Goal: Information Seeking & Learning: Find specific fact

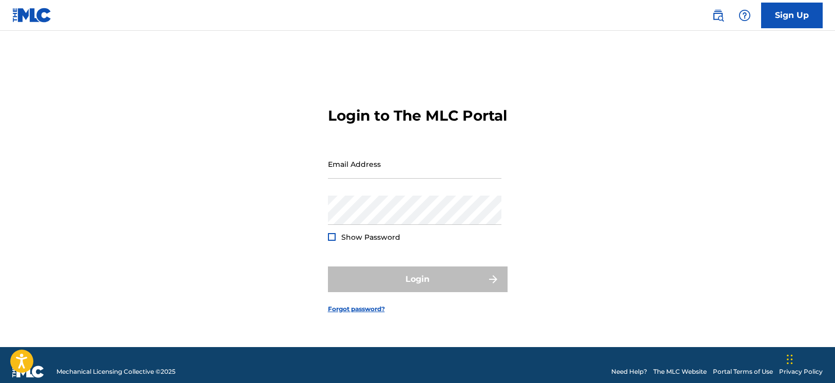
click at [425, 235] on div "Password Show Password" at bounding box center [414, 218] width 173 height 46
type input "[EMAIL_ADDRESS][DOMAIN_NAME]"
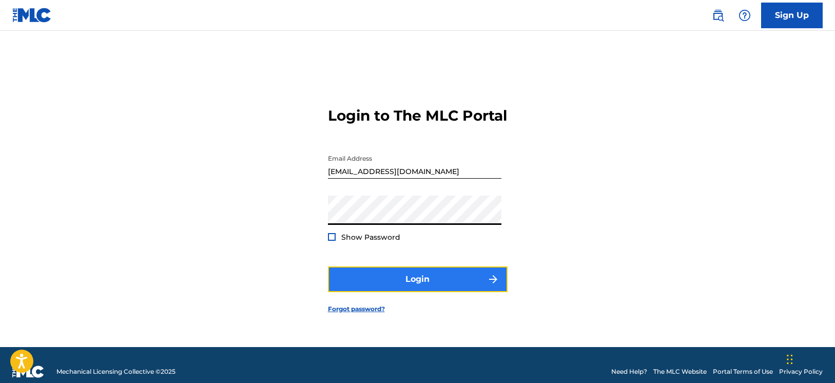
click at [421, 281] on button "Login" at bounding box center [418, 279] width 180 height 26
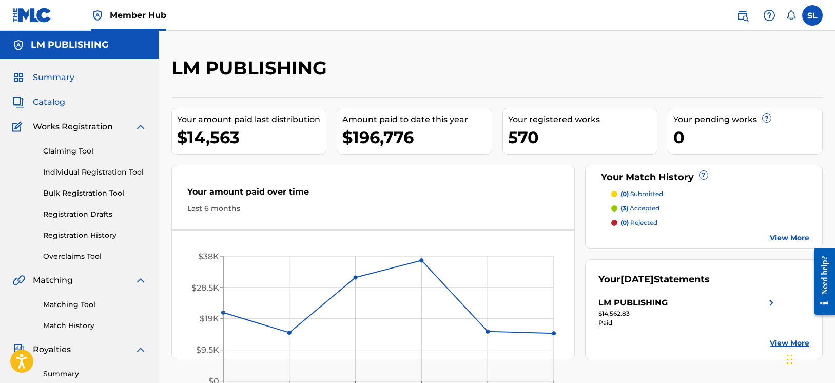
click at [58, 105] on span "Catalog" at bounding box center [49, 102] width 32 height 12
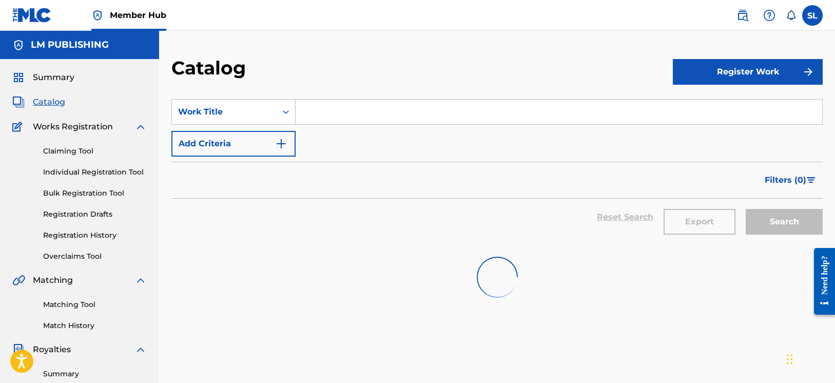
click at [335, 113] on input "Search Form" at bounding box center [558, 112] width 526 height 25
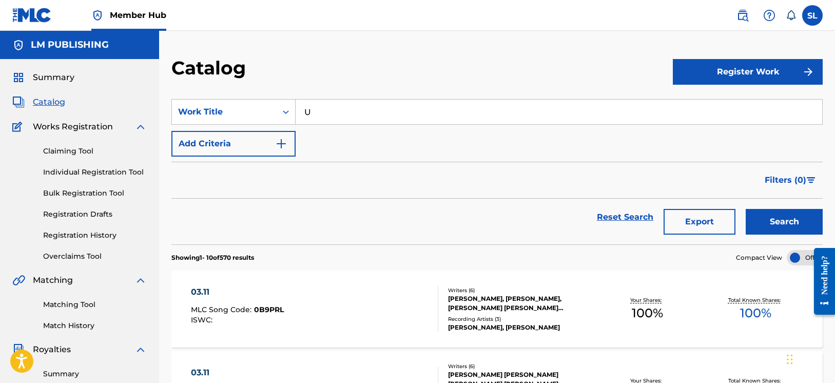
paste input "YA SOMOS DOS"
type input "YA SOMOS DOS"
click at [745, 209] on button "Search" at bounding box center [783, 222] width 77 height 26
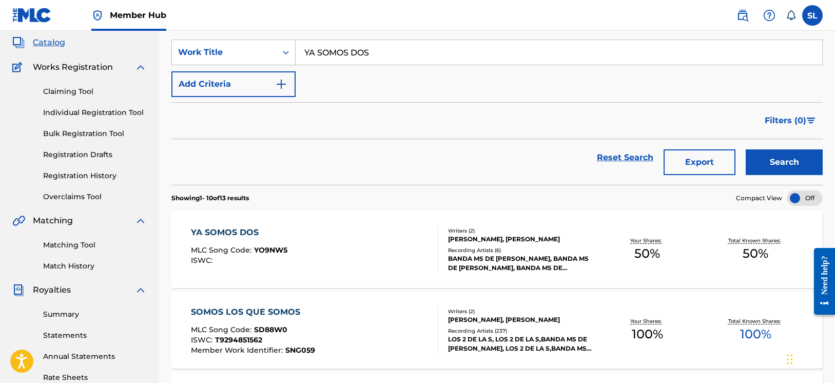
scroll to position [60, 0]
click at [236, 235] on div "YA SOMOS DOS" at bounding box center [239, 232] width 96 height 12
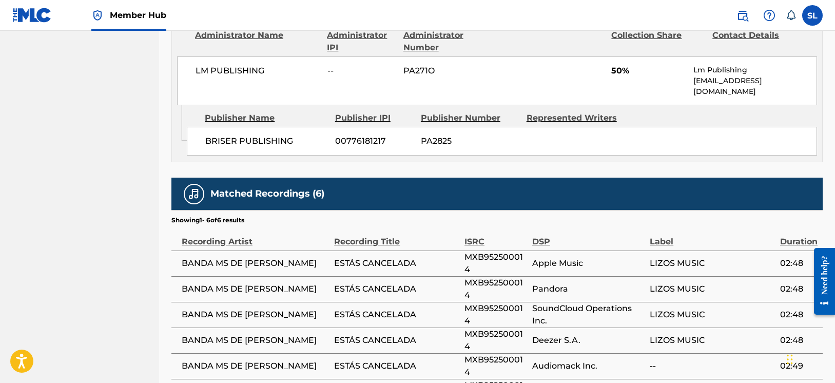
scroll to position [580, 0]
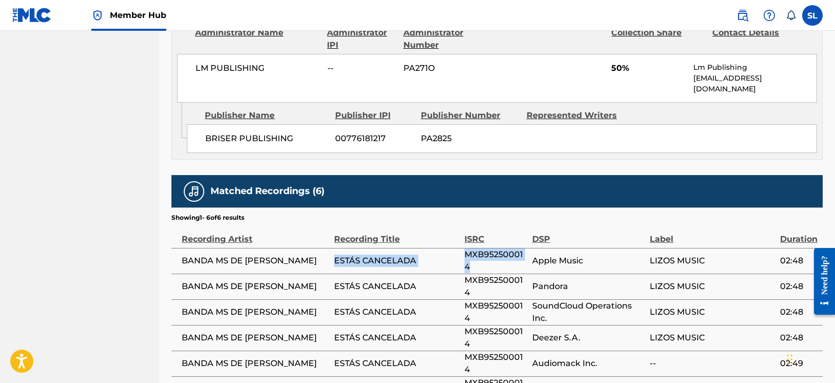
drag, startPoint x: 481, startPoint y: 262, endPoint x: 461, endPoint y: 252, distance: 21.6
click at [461, 252] on tr "BANDA MS DE [PERSON_NAME] ESTÁS CANCELADA MXB952500014 Apple Music LIZOS MUSIC …" at bounding box center [496, 261] width 651 height 26
click at [468, 253] on span "MXB952500014" at bounding box center [495, 260] width 63 height 25
drag, startPoint x: 465, startPoint y: 253, endPoint x: 479, endPoint y: 262, distance: 16.4
click at [479, 262] on span "MXB952500014" at bounding box center [495, 260] width 63 height 25
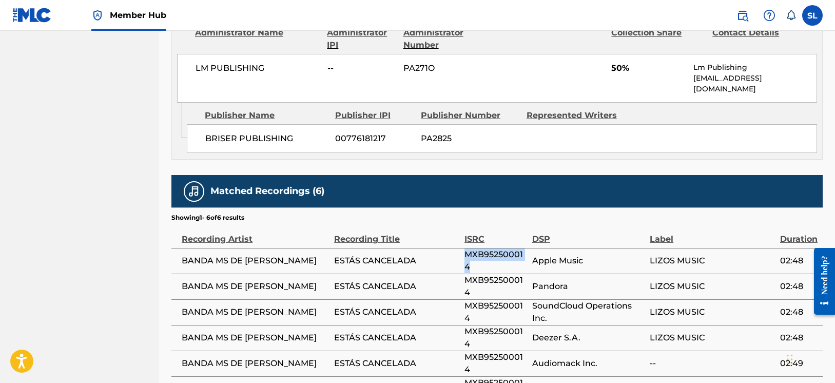
copy span "MXB952500014"
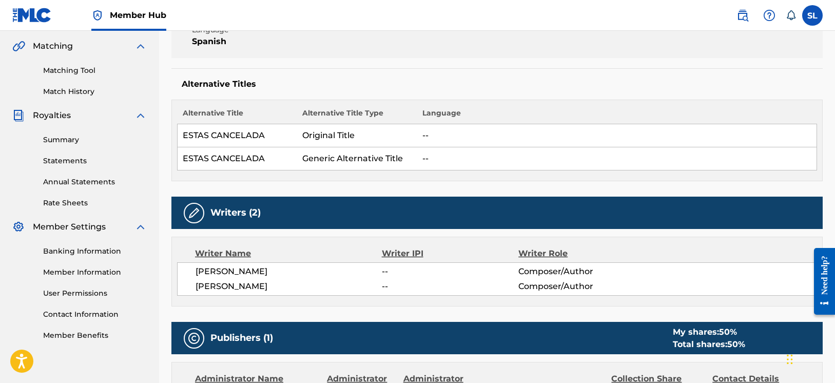
scroll to position [0, 0]
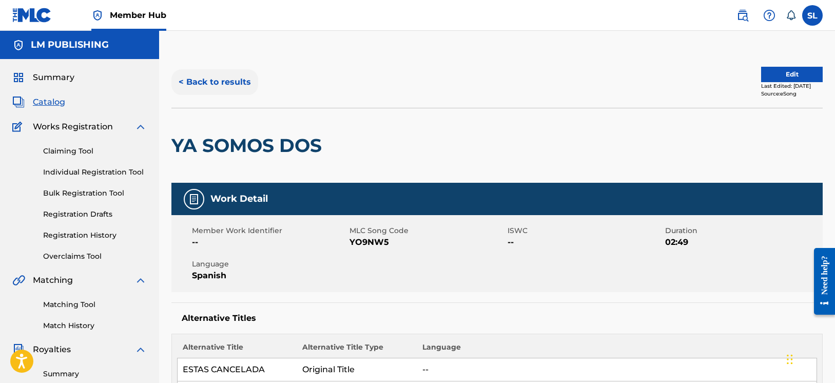
click at [193, 85] on button "< Back to results" at bounding box center [214, 82] width 87 height 26
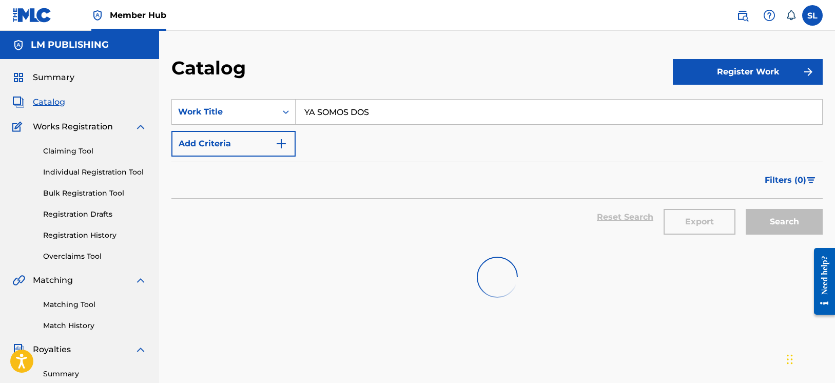
scroll to position [60, 0]
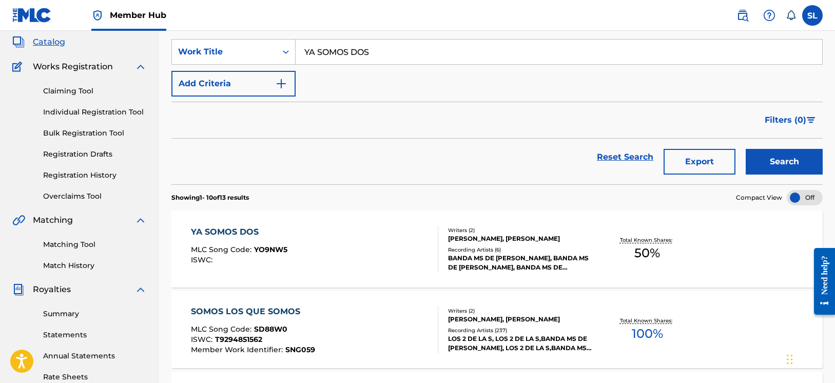
click at [358, 54] on input "YA SOMOS DOS" at bounding box center [558, 51] width 526 height 25
paste input "CUANDO TOCA TOCA"
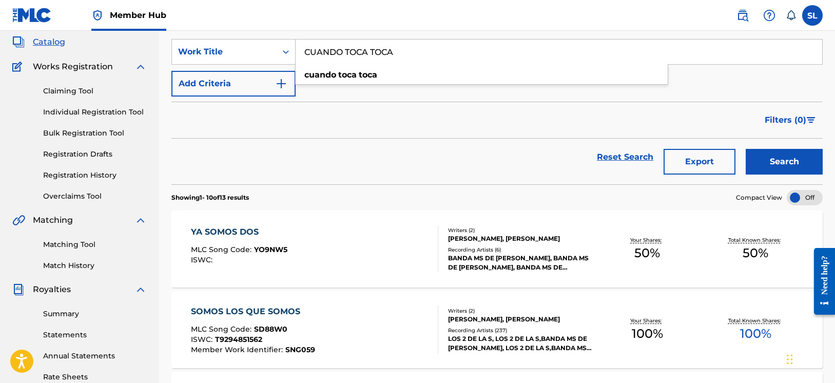
type input "CUANDO TOCA TOCA"
click at [745, 149] on button "Search" at bounding box center [783, 162] width 77 height 26
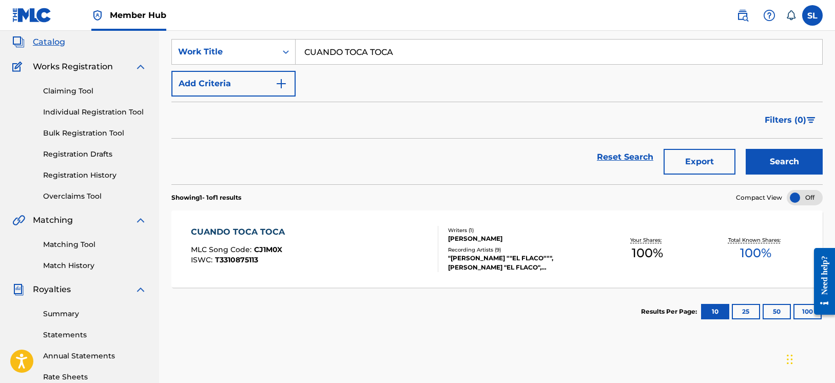
click at [279, 234] on div "CUANDO TOCA TOCA" at bounding box center [240, 232] width 99 height 12
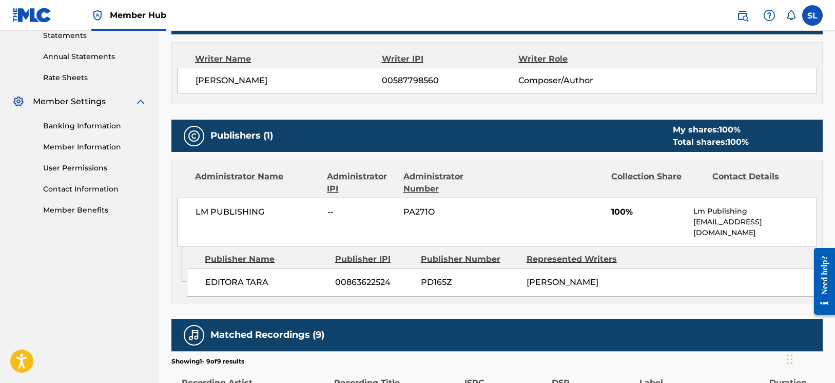
scroll to position [360, 0]
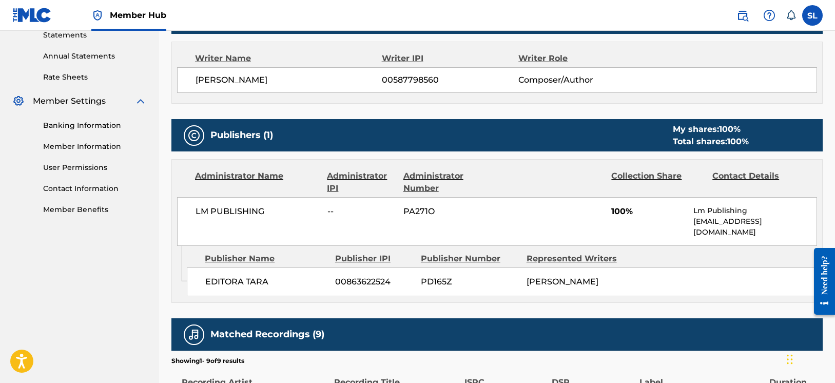
click at [270, 280] on span "EDITORA TARA" at bounding box center [266, 281] width 122 height 12
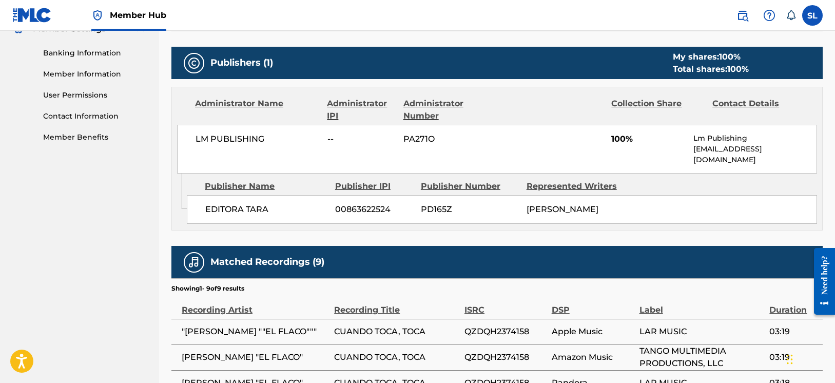
scroll to position [447, 0]
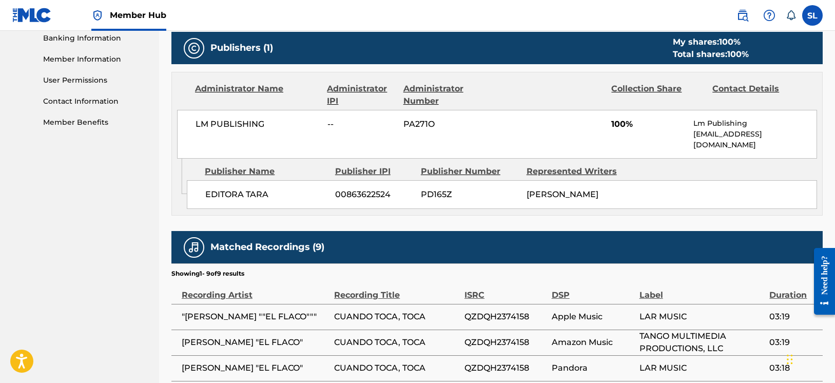
click at [257, 189] on span "EDITORA TARA" at bounding box center [266, 194] width 122 height 12
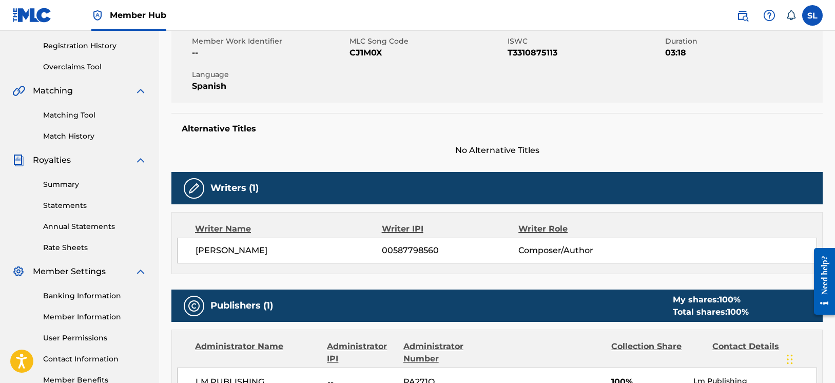
scroll to position [299, 0]
